Goal: Task Accomplishment & Management: Complete application form

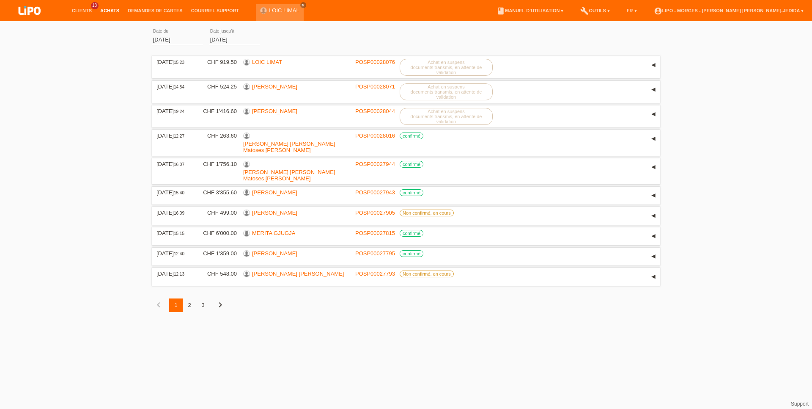
click at [0, 77] on div "01.09.2025 error Date du 27.09.2025 error Date jusqu'à appliquer 15:23 Date" at bounding box center [406, 174] width 812 height 299
click at [113, 10] on link "Achats" at bounding box center [109, 10] width 27 height 5
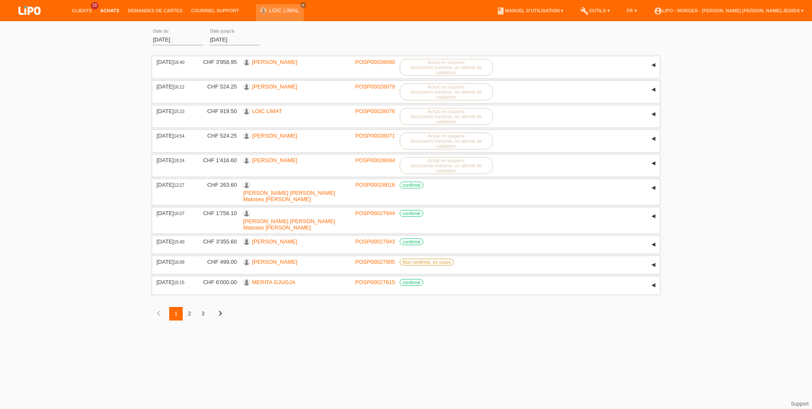
click at [84, 16] on li "Clients 18" at bounding box center [82, 11] width 28 height 22
click at [84, 12] on link "Clients" at bounding box center [82, 10] width 28 height 5
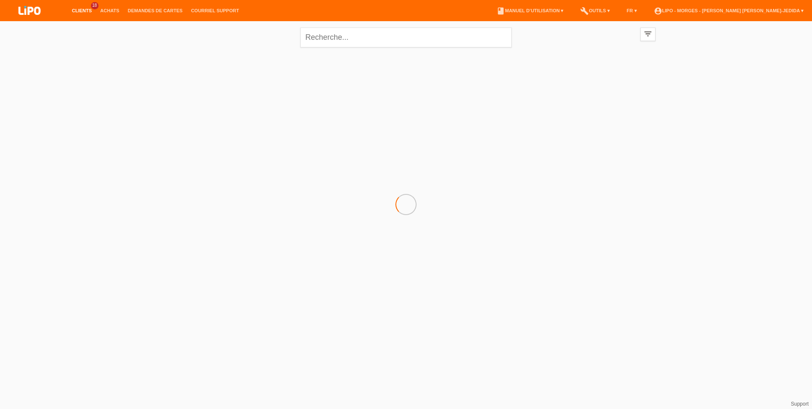
click at [147, 11] on link "Demandes de cartes" at bounding box center [155, 10] width 63 height 5
click at [148, 10] on link "Demandes de cartes" at bounding box center [155, 10] width 63 height 5
click at [79, 5] on li "Clients 18" at bounding box center [82, 11] width 28 height 22
click at [85, 14] on li "Clients 18" at bounding box center [82, 11] width 28 height 22
click at [85, 13] on link "Clients" at bounding box center [82, 10] width 28 height 5
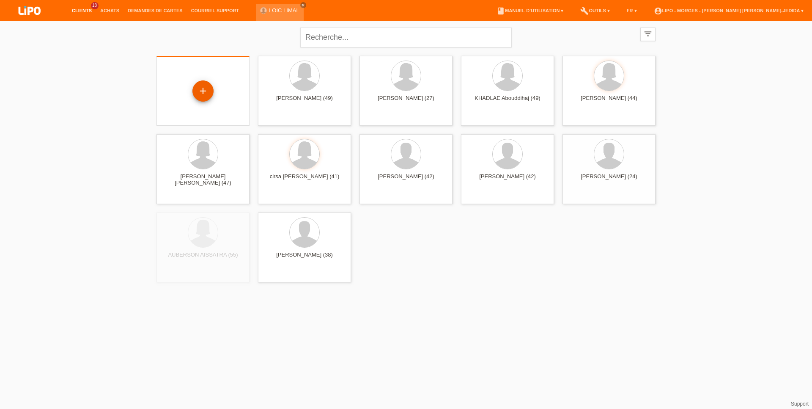
click at [198, 86] on div "+" at bounding box center [202, 90] width 21 height 21
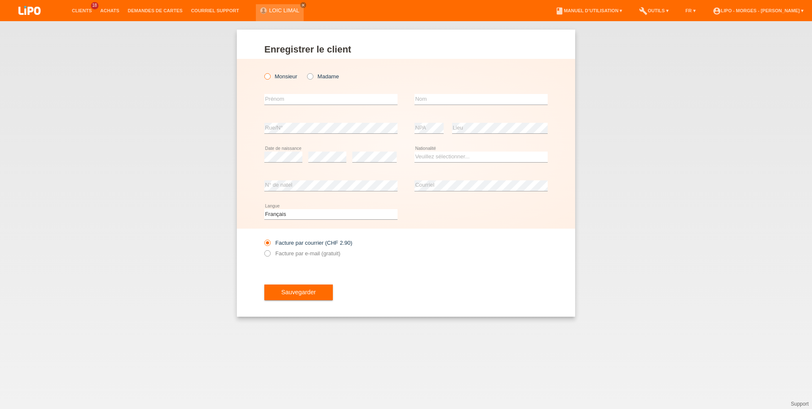
click at [274, 78] on label "Monsieur" at bounding box center [280, 76] width 33 height 6
click at [270, 78] on input "Monsieur" at bounding box center [266, 75] width 5 height 5
radio input "true"
click at [272, 98] on input "text" at bounding box center [330, 99] width 133 height 11
type input "s"
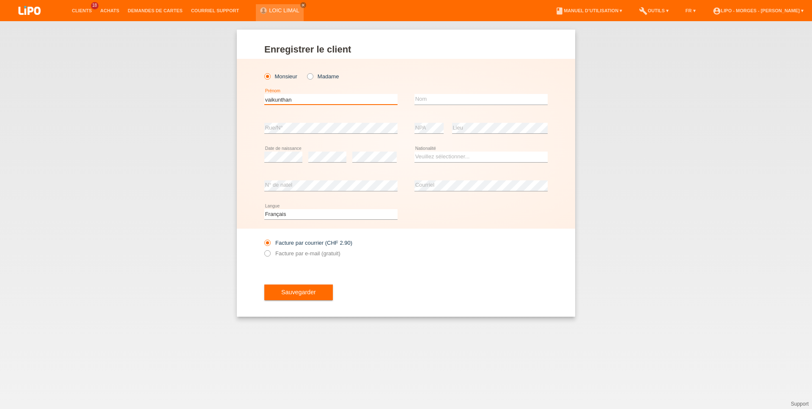
type input "vaikunthan"
click at [416, 99] on input "text" at bounding box center [480, 99] width 133 height 11
type input "sambasivamoorthi"
click at [414, 151] on select "Veuillez sélectionner... Suisse Allemagne Autriche Liechtenstein ------------ A…" at bounding box center [480, 156] width 133 height 10
click at [0, 0] on option "------------" at bounding box center [0, 0] width 0 height 0
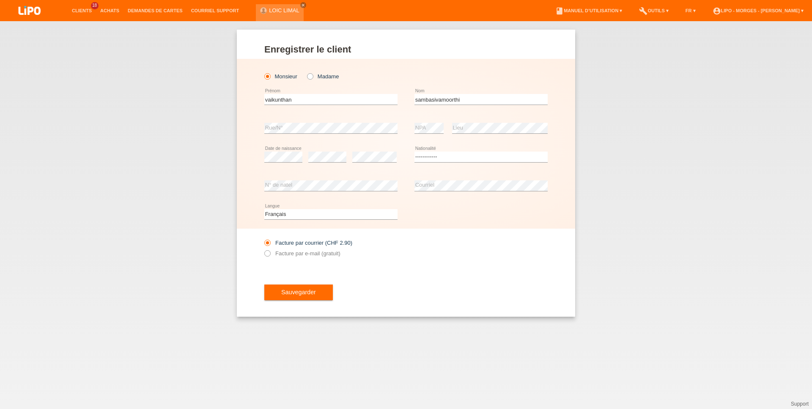
click at [436, 222] on div "Deutsch Français Italiano English error Langue" at bounding box center [405, 214] width 283 height 29
click at [414, 151] on select "Veuillez sélectionner... Suisse Allemagne Autriche Liechtenstein ------------ A…" at bounding box center [480, 156] width 133 height 10
select select "LK"
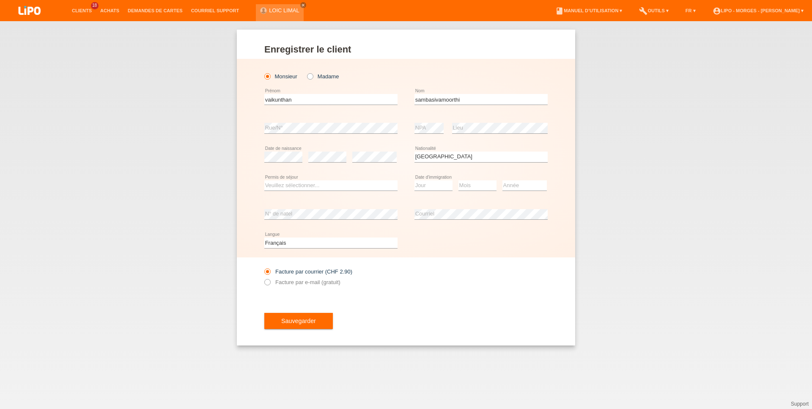
click at [348, 180] on div "Veuillez sélectionner... C B B - Statut de réfugié Autre error Permis de séjour" at bounding box center [330, 185] width 133 height 29
click at [264, 180] on select "Veuillez sélectionner... C B B - Statut de réfugié Autre" at bounding box center [330, 185] width 133 height 10
select select "B"
click at [0, 0] on option "B" at bounding box center [0, 0] width 0 height 0
click at [414, 180] on select "Jour 01 02 03 04 05 06 07 08 09 10 11" at bounding box center [433, 185] width 38 height 10
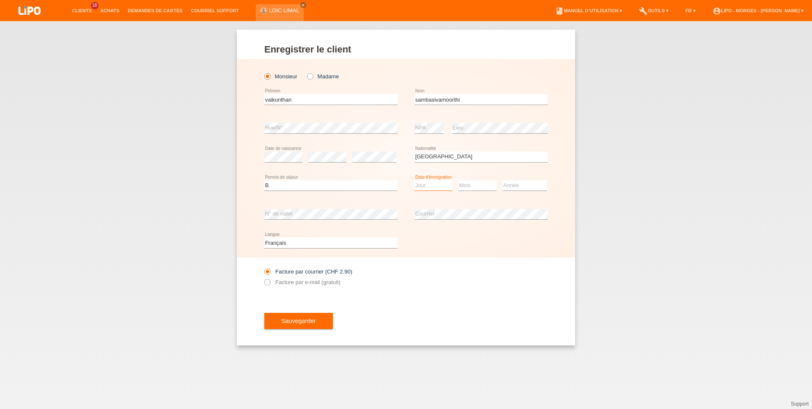
select select "19"
click at [458, 180] on select "Mois 01 02 03 04 05 06 07 08 09 10 11" at bounding box center [477, 185] width 38 height 10
select select "08"
click at [502, 180] on select "Année 2025 2024 2023 2022 2021 2020 2019 2018 2017 2016 2015 2014 2013 2012 201…" at bounding box center [524, 185] width 44 height 10
select select "2015"
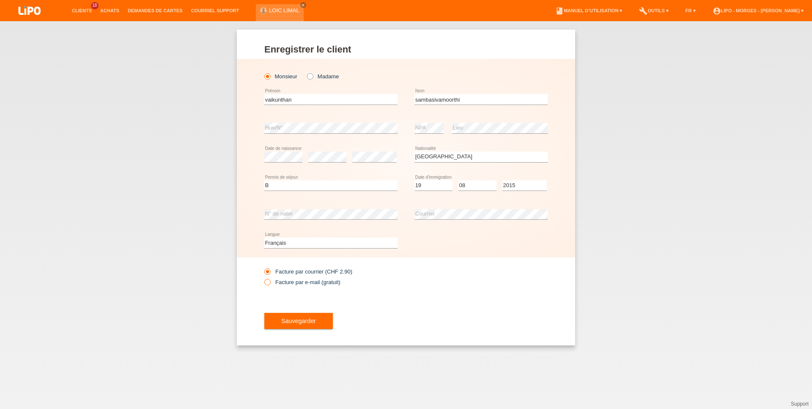
click at [280, 285] on label "Facture par e-mail (gratuit)" at bounding box center [302, 282] width 76 height 6
click at [270, 285] on input "Facture par e-mail (gratuit)" at bounding box center [266, 284] width 5 height 11
radio input "true"
click at [275, 317] on button "Sauvegarder" at bounding box center [298, 321] width 69 height 16
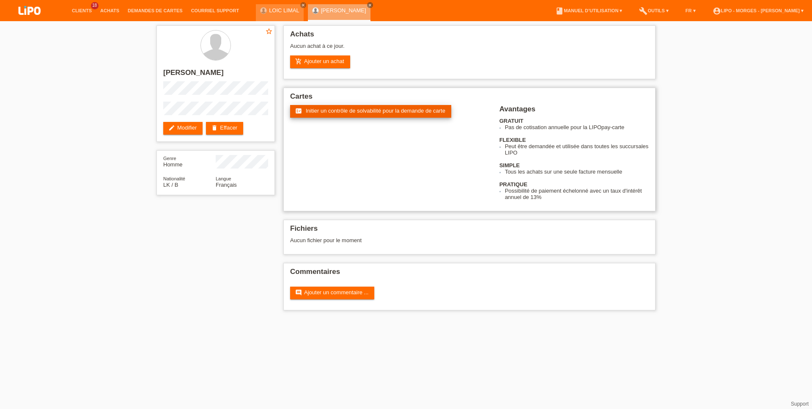
click at [340, 118] on link "fact_check Initier un contrôle de solvabilité pour la demande de carte" at bounding box center [370, 111] width 161 height 13
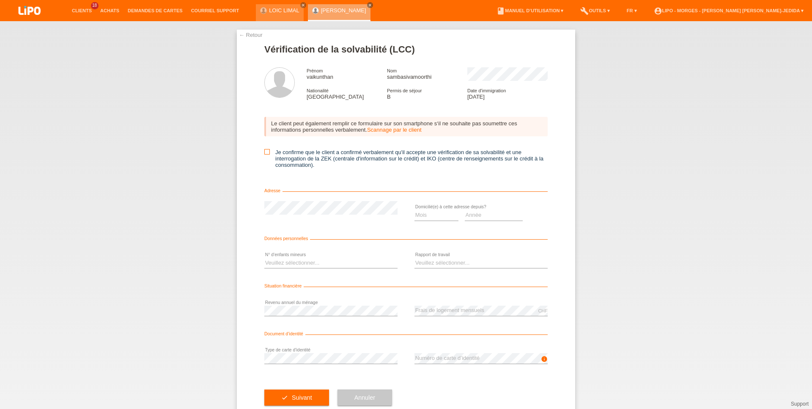
click at [264, 153] on icon at bounding box center [266, 151] width 5 height 5
click at [264, 153] on input "Je confirme que le client a confirmé verbalement qu'il accepte une vérification…" at bounding box center [266, 151] width 5 height 5
checkbox input "true"
click at [414, 210] on select "Mois 01 02 03 04 05 06 07 08 09 10" at bounding box center [436, 215] width 44 height 10
select select "10"
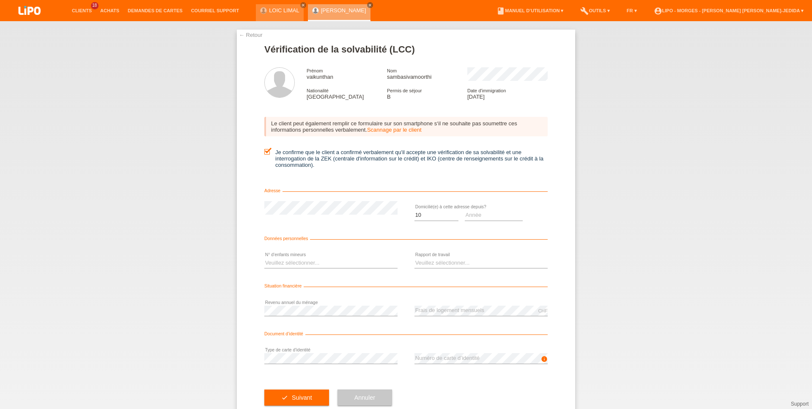
click at [473, 225] on div "Année 2025 2024 2023 2022 2021 2020 2019 2018 2017 2016 2015 2014 2013 2012 201…" at bounding box center [494, 215] width 58 height 29
click at [465, 210] on select "Année 2025 2024 2023 2022 2021 2020 2019 2018 2017 2016 2015 2014 2013 2012 201…" at bounding box center [494, 215] width 58 height 10
select select "2021"
click at [264, 258] on select "Veuillez sélectionner... 0 1 2 3 4 5 6 7 8 9" at bounding box center [330, 263] width 133 height 10
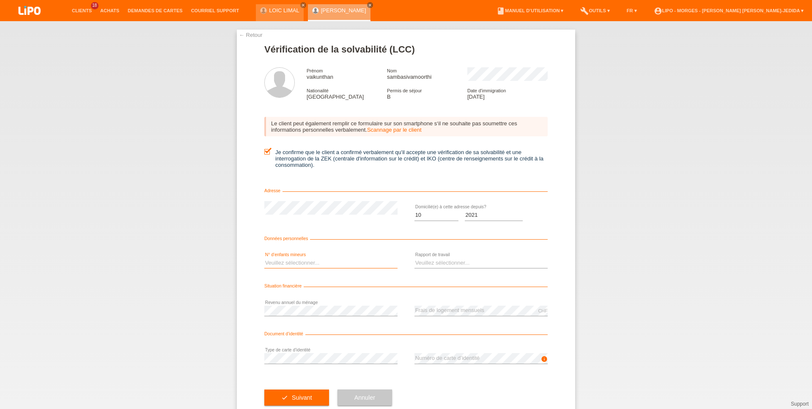
select select "3"
click at [0, 0] on option "3" at bounding box center [0, 0] width 0 height 0
click at [414, 258] on select "Veuillez sélectionner... A durée indéterminée A durée déterminée Apprenti/étudi…" at bounding box center [480, 263] width 133 height 10
select select "UNLIMITED"
click at [0, 0] on option "A durée indéterminée" at bounding box center [0, 0] width 0 height 0
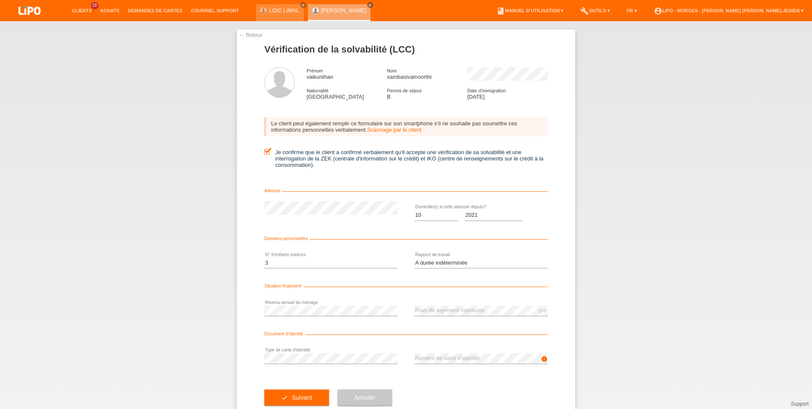
click at [428, 305] on div "CHF error Frais de logement mensuels" at bounding box center [480, 310] width 133 height 29
click at [449, 369] on div "info error Numéro de carte d’identité" at bounding box center [480, 358] width 133 height 29
click at [292, 400] on span "Suivant" at bounding box center [302, 397] width 20 height 7
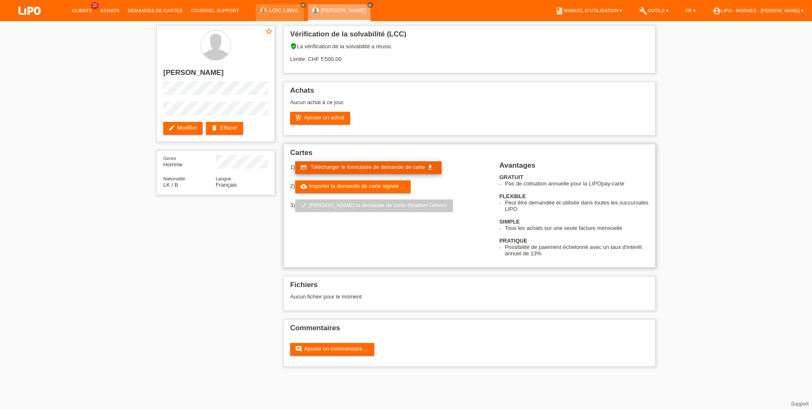
click at [364, 168] on span "Télécharger le formulaire de demande de carte" at bounding box center [367, 167] width 115 height 6
drag, startPoint x: 350, startPoint y: 104, endPoint x: 292, endPoint y: 76, distance: 63.8
click at [292, 82] on div "Achats Aucun achat à ce jour. add_shopping_cart Ajouter un achat" at bounding box center [469, 109] width 372 height 54
click at [418, 107] on div "Aucun achat à ce jour." at bounding box center [469, 105] width 359 height 13
click at [387, 174] on link "credit_card Télécharger le formulaire de demande de carte get_app" at bounding box center [368, 167] width 146 height 13
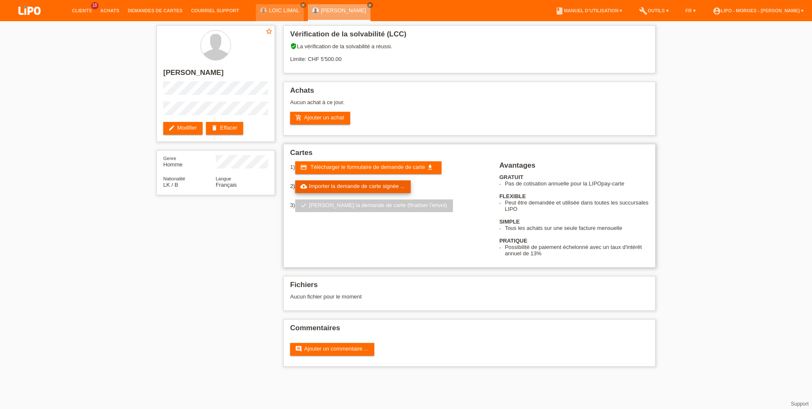
click at [380, 190] on link "cloud_upload Importer la demande de carte signée ..." at bounding box center [353, 186] width 116 height 13
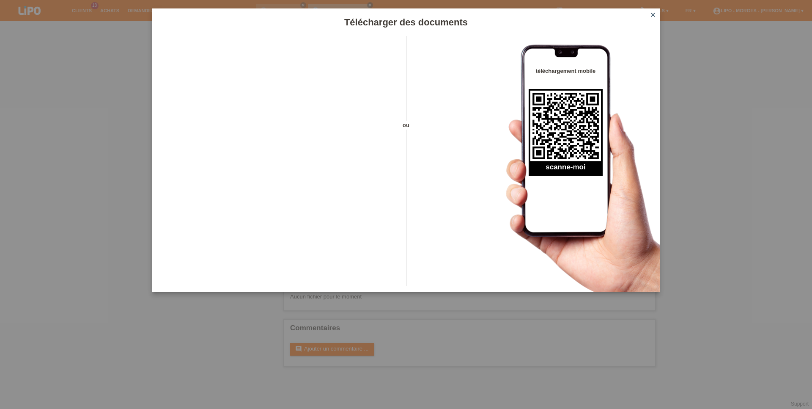
click at [653, 12] on icon "close" at bounding box center [653, 14] width 7 height 7
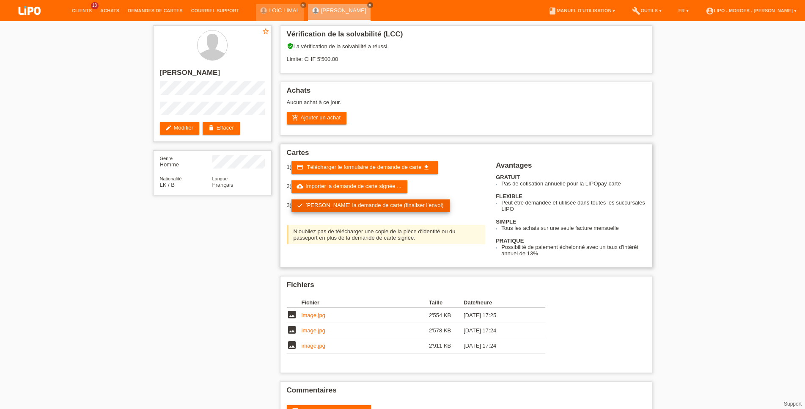
click at [400, 210] on link "check Soumettre la demande de carte (finaliser l’envoi)" at bounding box center [370, 205] width 158 height 13
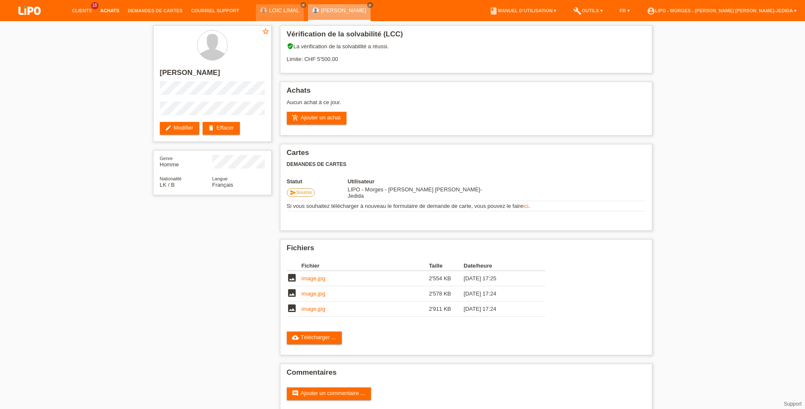
click at [106, 9] on link "Achats" at bounding box center [109, 10] width 27 height 5
